Goal: Navigation & Orientation: Find specific page/section

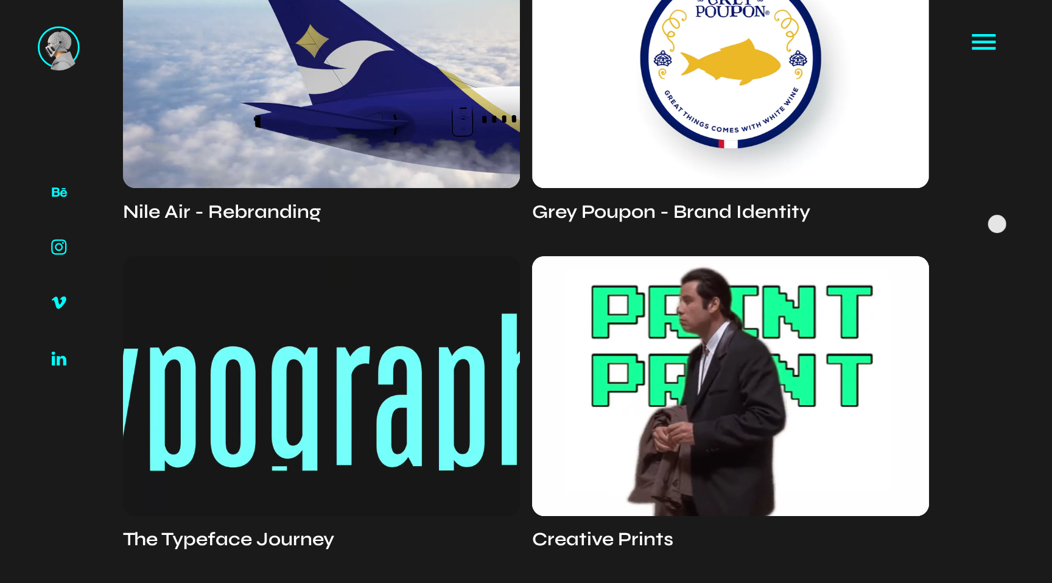
scroll to position [3734, 0]
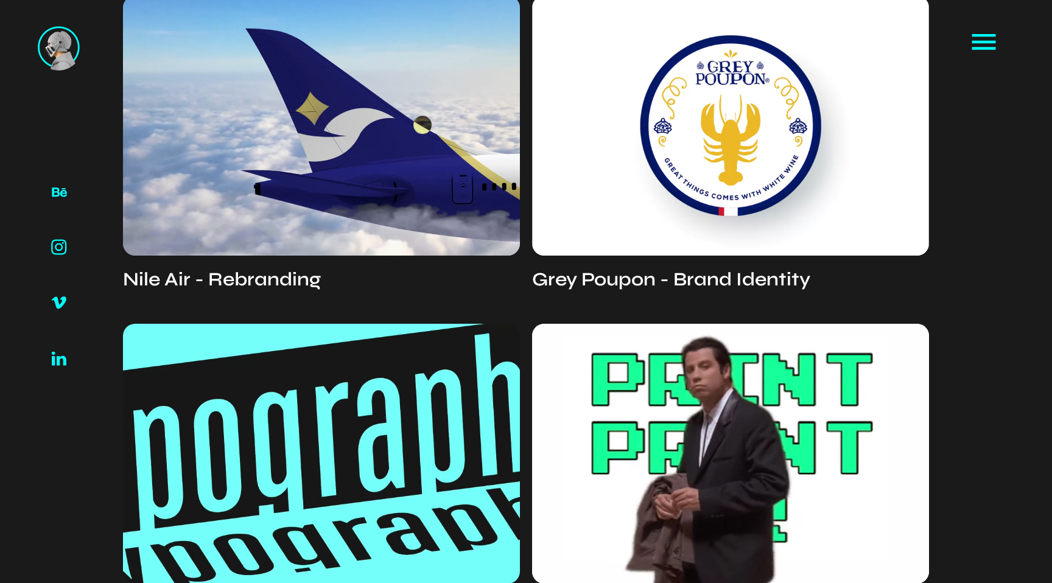
click at [422, 124] on video at bounding box center [321, 126] width 397 height 260
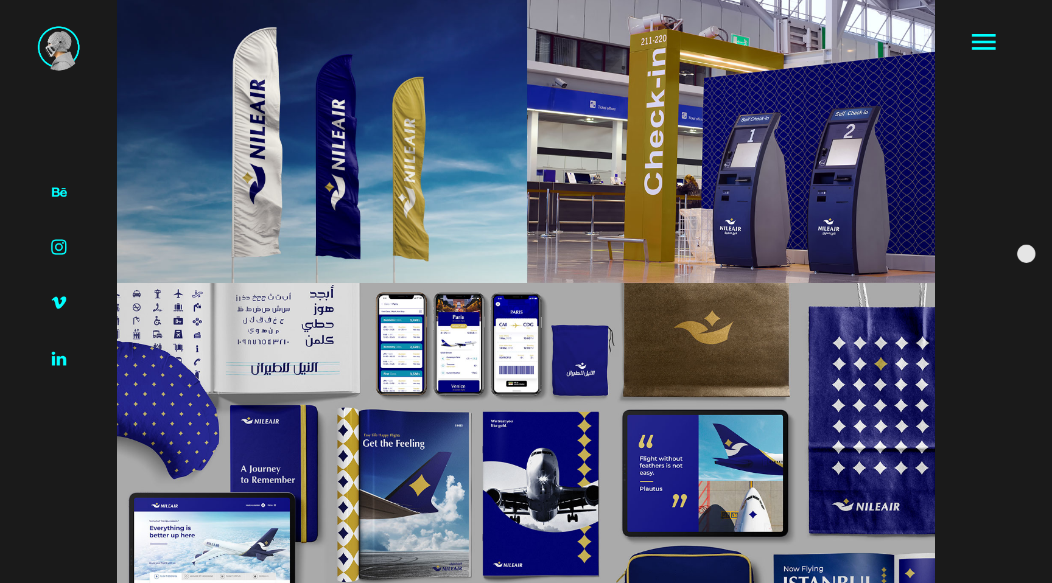
scroll to position [6867, 0]
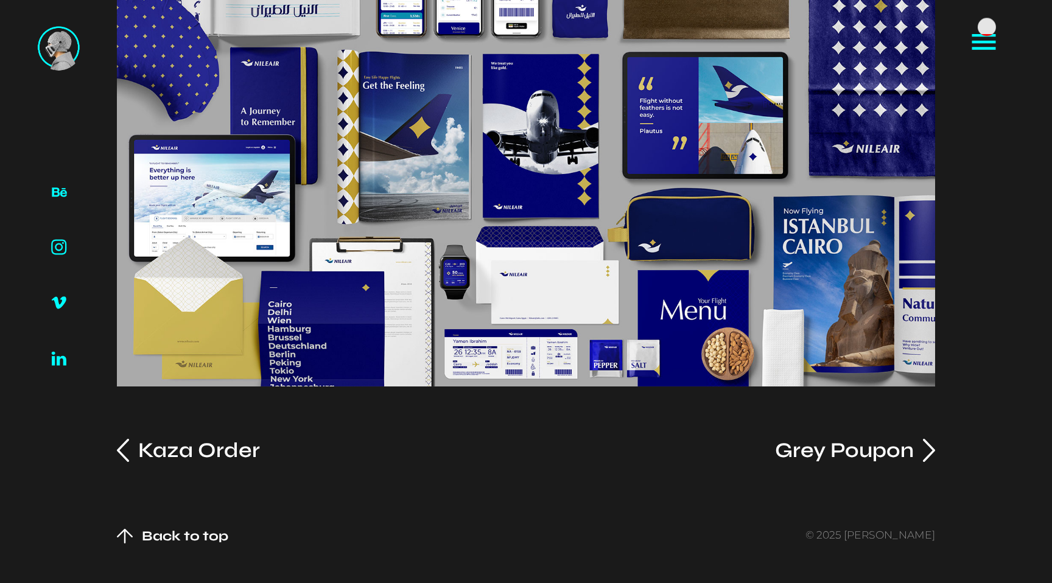
click at [976, 41] on icon at bounding box center [983, 42] width 24 height 2
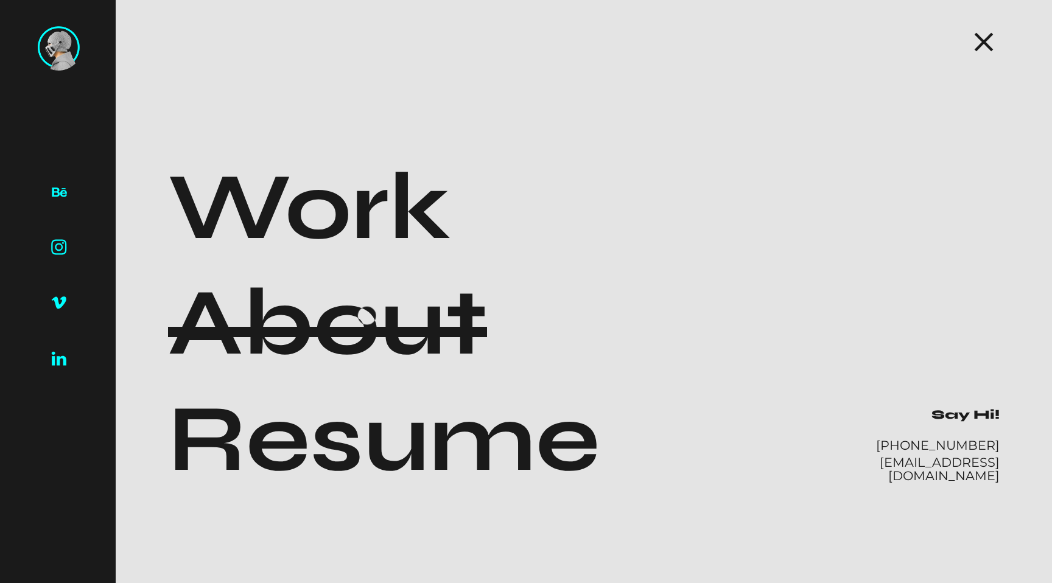
click at [358, 329] on div at bounding box center [327, 332] width 319 height 10
